Goal: Find specific page/section: Find specific page/section

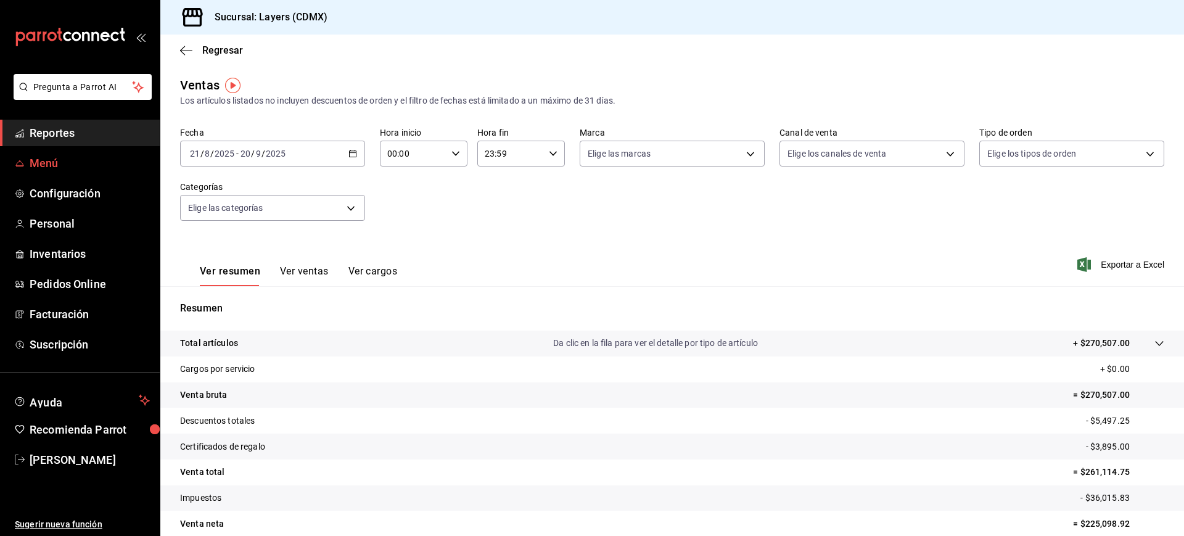
click at [64, 160] on span "Menú" at bounding box center [90, 163] width 120 height 17
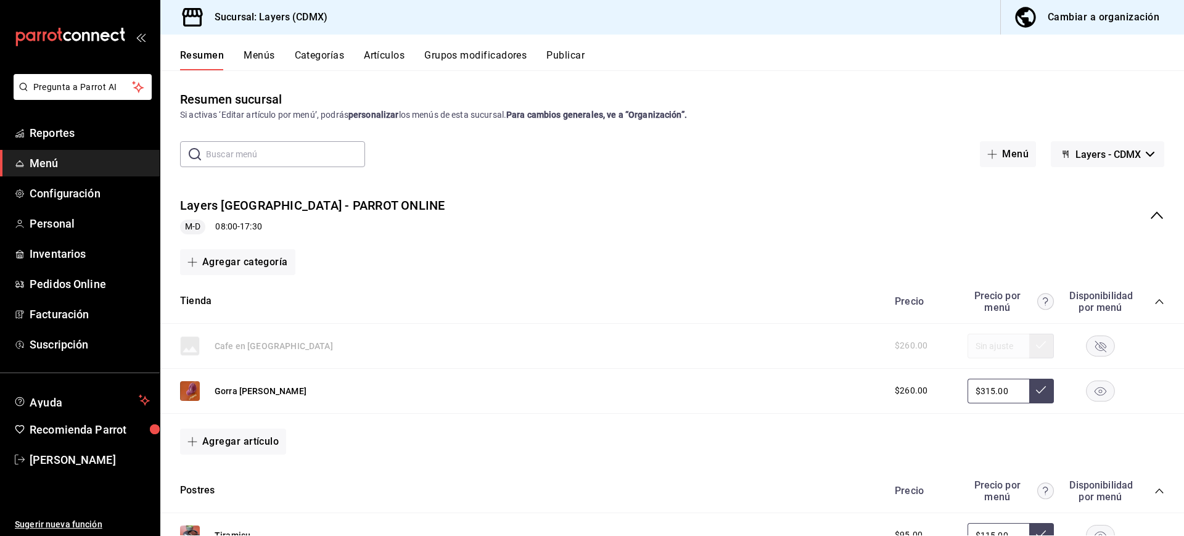
click at [384, 53] on button "Artículos" at bounding box center [384, 59] width 41 height 21
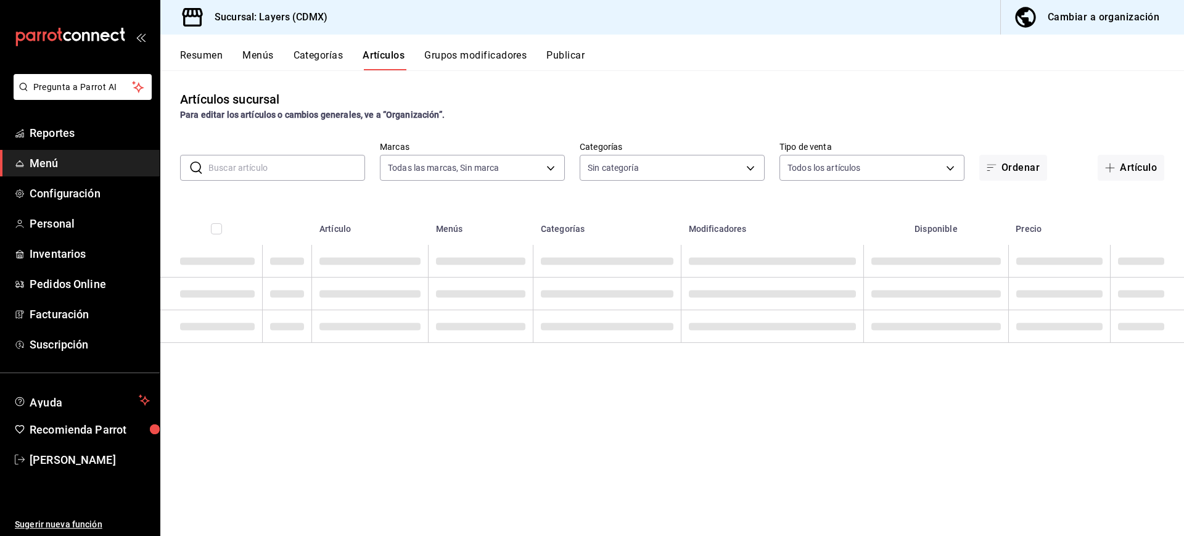
type input "065672fb-6e9c-4075-867b-65006898f668"
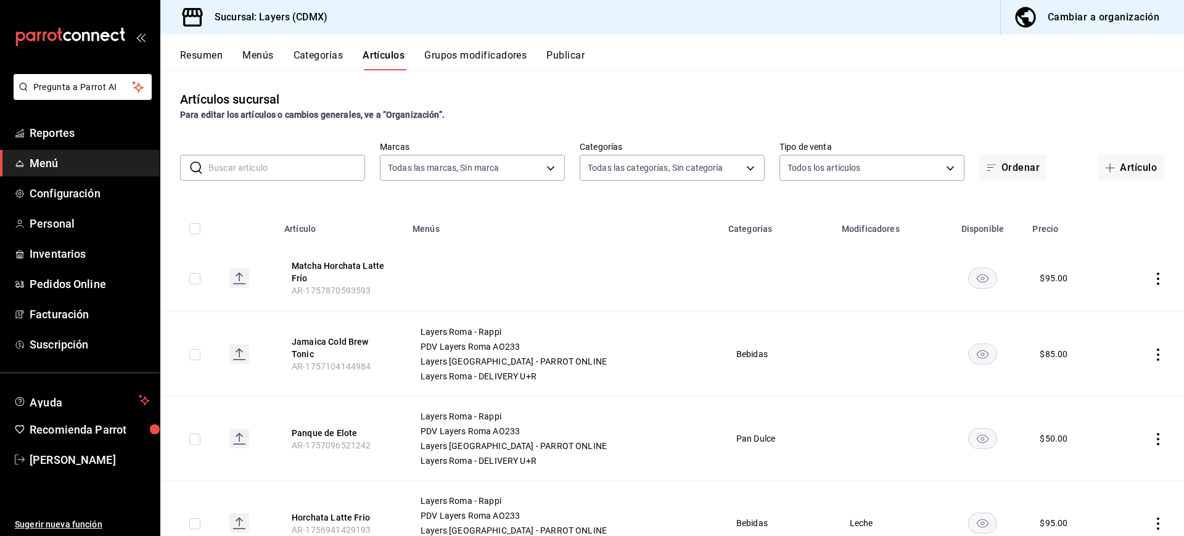
type input "e07a5ace-e25b-4ee5-bf45-8bc3250768f5,852b4673-fbbb-477e-b6d9-320b54295482,9d584…"
click at [228, 165] on input "text" at bounding box center [286, 167] width 157 height 25
paste input "AR-174188297494"
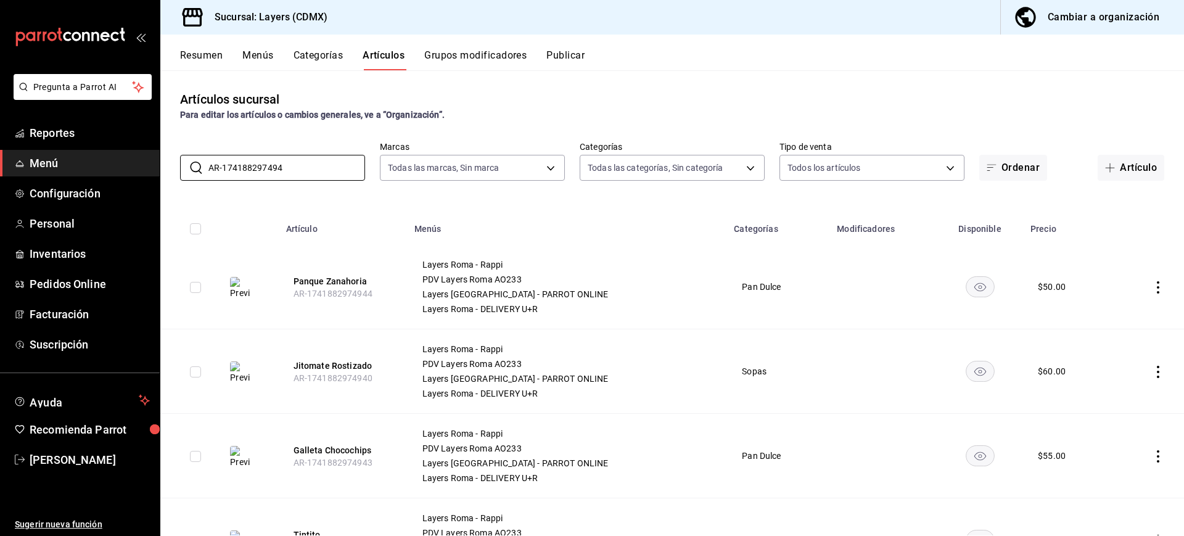
drag, startPoint x: 323, startPoint y: 168, endPoint x: 64, endPoint y: 151, distance: 260.1
click at [64, 151] on div "Pregunta a Parrot AI Reportes Menú Configuración Personal Inventarios Pedidos O…" at bounding box center [592, 268] width 1184 height 536
paste input "5023881898"
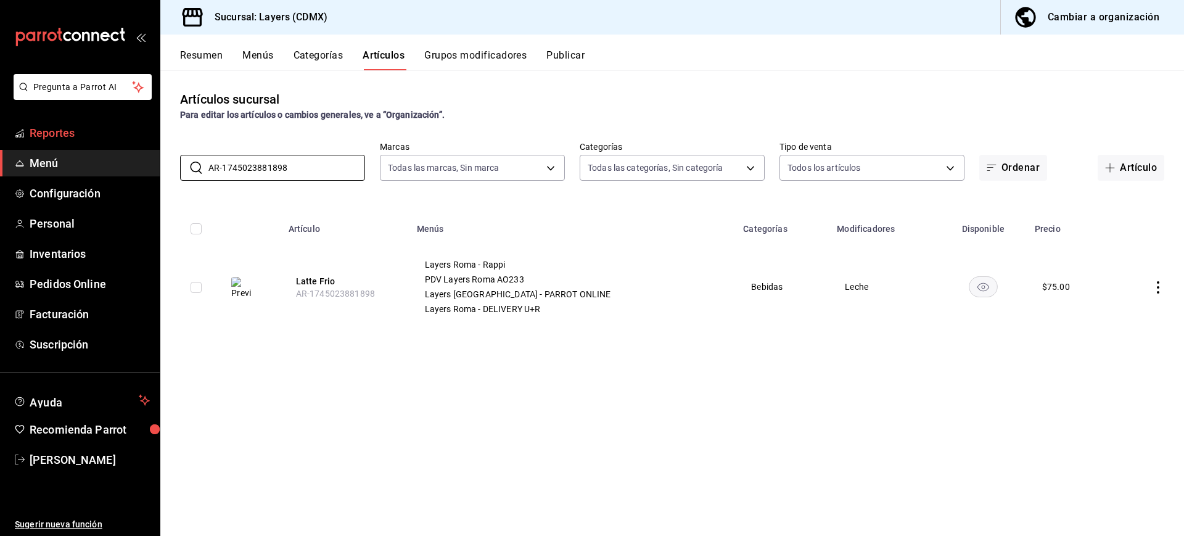
drag, startPoint x: 318, startPoint y: 175, endPoint x: 27, endPoint y: 125, distance: 295.3
click at [27, 125] on div "Pregunta a Parrot AI Reportes Menú Configuración Personal Inventarios Pedidos O…" at bounding box center [592, 268] width 1184 height 536
drag, startPoint x: 388, startPoint y: 291, endPoint x: 304, endPoint y: 298, distance: 84.1
click at [304, 298] on th "Concha Lotus AR-174188297494" at bounding box center [343, 287] width 128 height 84
copy span "AR-174188297494"
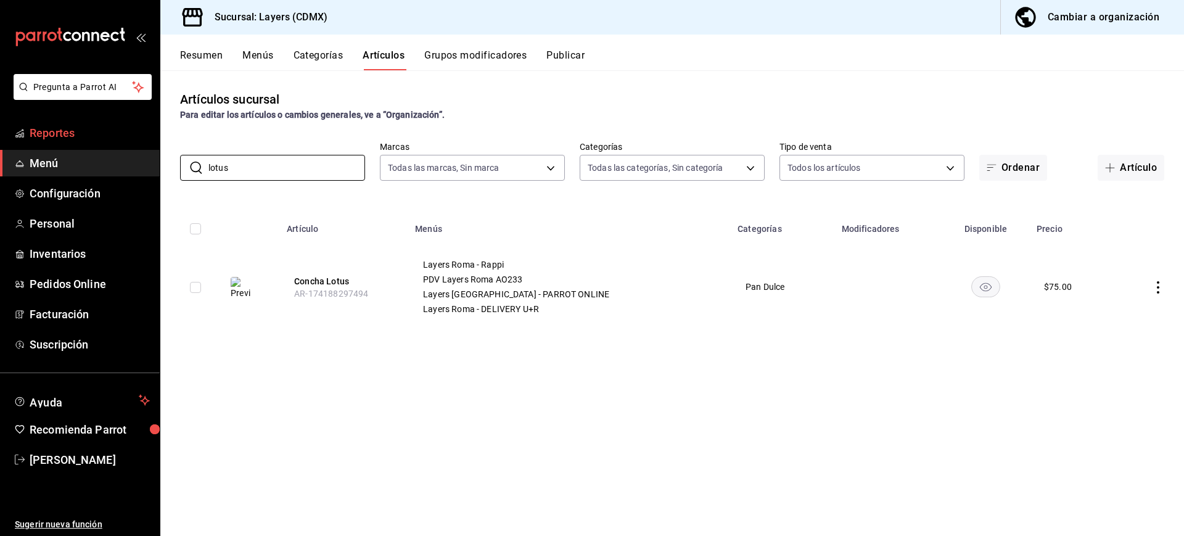
drag, startPoint x: 237, startPoint y: 162, endPoint x: 57, endPoint y: 145, distance: 180.8
click at [57, 145] on div "Pregunta a Parrot AI Reportes Menú Configuración Personal Inventarios Pedidos O…" at bounding box center [592, 268] width 1184 height 536
paste input "AR-1741882974932"
type input "AR-1741882974932"
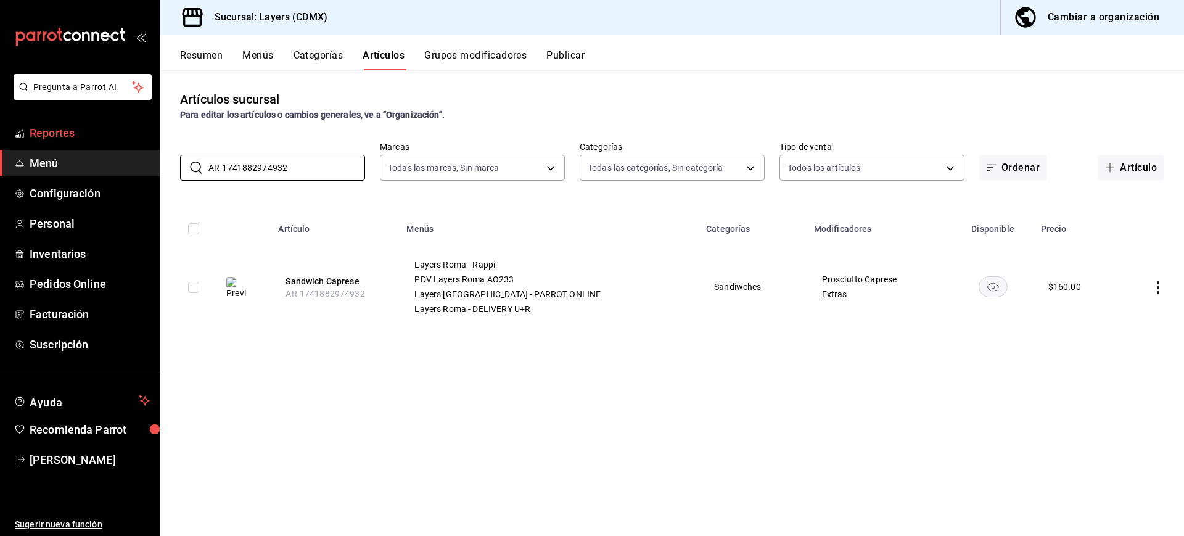
drag, startPoint x: 299, startPoint y: 163, endPoint x: 46, endPoint y: 143, distance: 253.6
click at [46, 143] on div "Pregunta a Parrot AI Reportes Menú Configuración Personal Inventarios Pedidos O…" at bounding box center [592, 268] width 1184 height 536
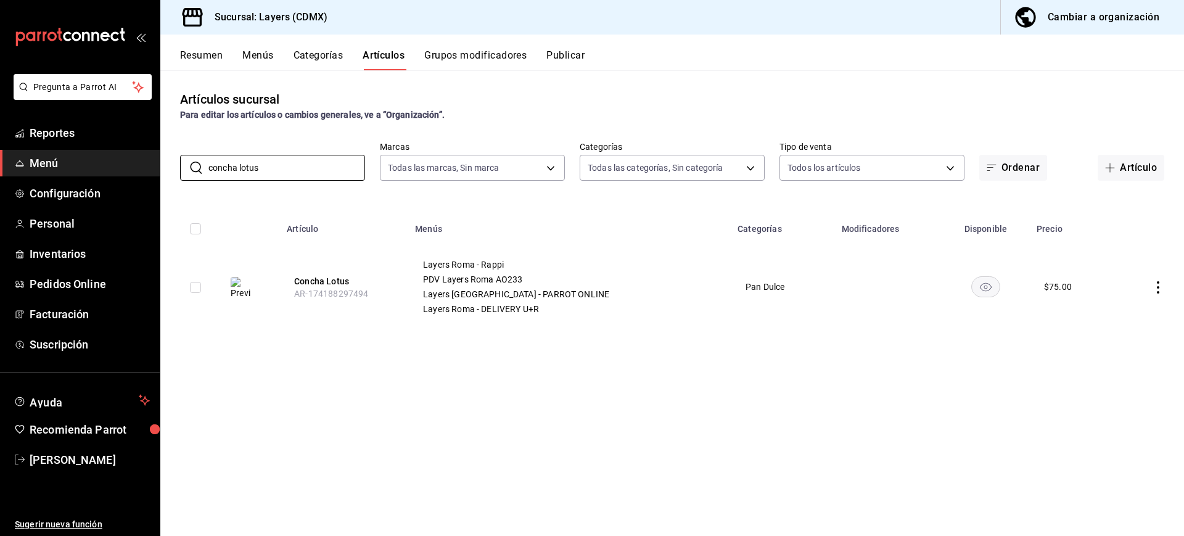
type input "concha lotus"
drag, startPoint x: 383, startPoint y: 294, endPoint x: 306, endPoint y: 290, distance: 77.2
click at [306, 290] on th "Concha Lotus AR-174188297494" at bounding box center [343, 287] width 128 height 84
copy span "AR-174188297494"
